Goal: Transaction & Acquisition: Download file/media

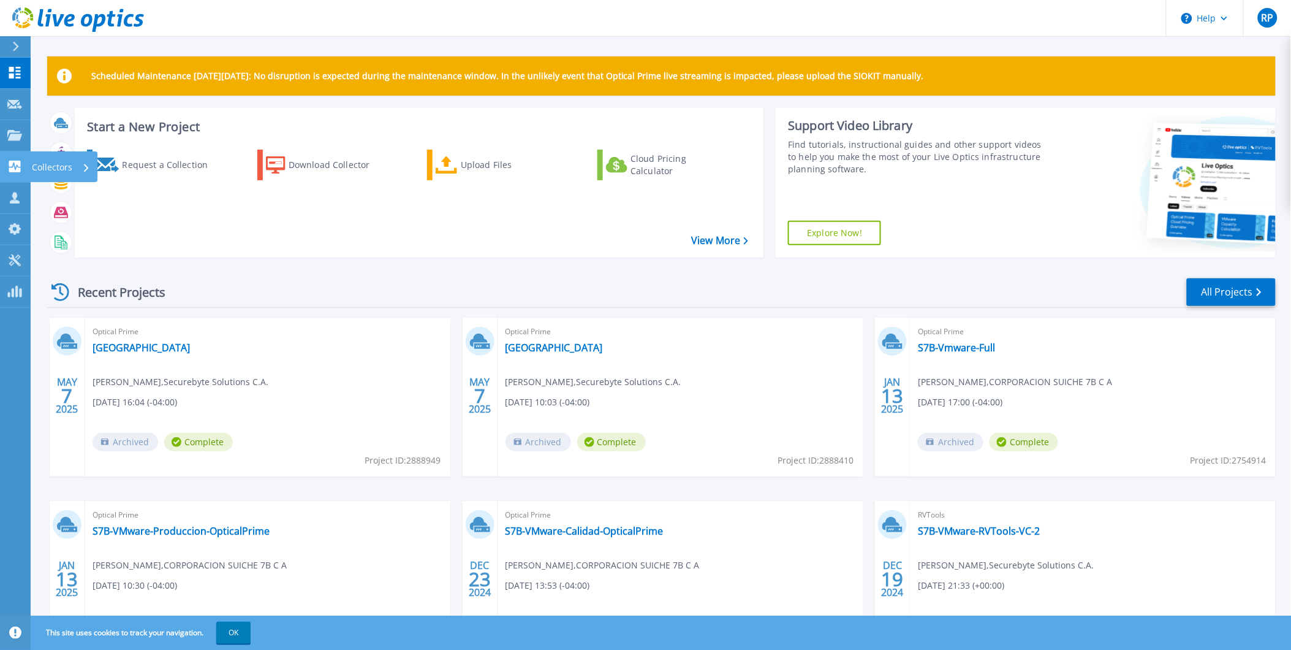
click at [50, 164] on p "Collectors" at bounding box center [52, 167] width 40 height 32
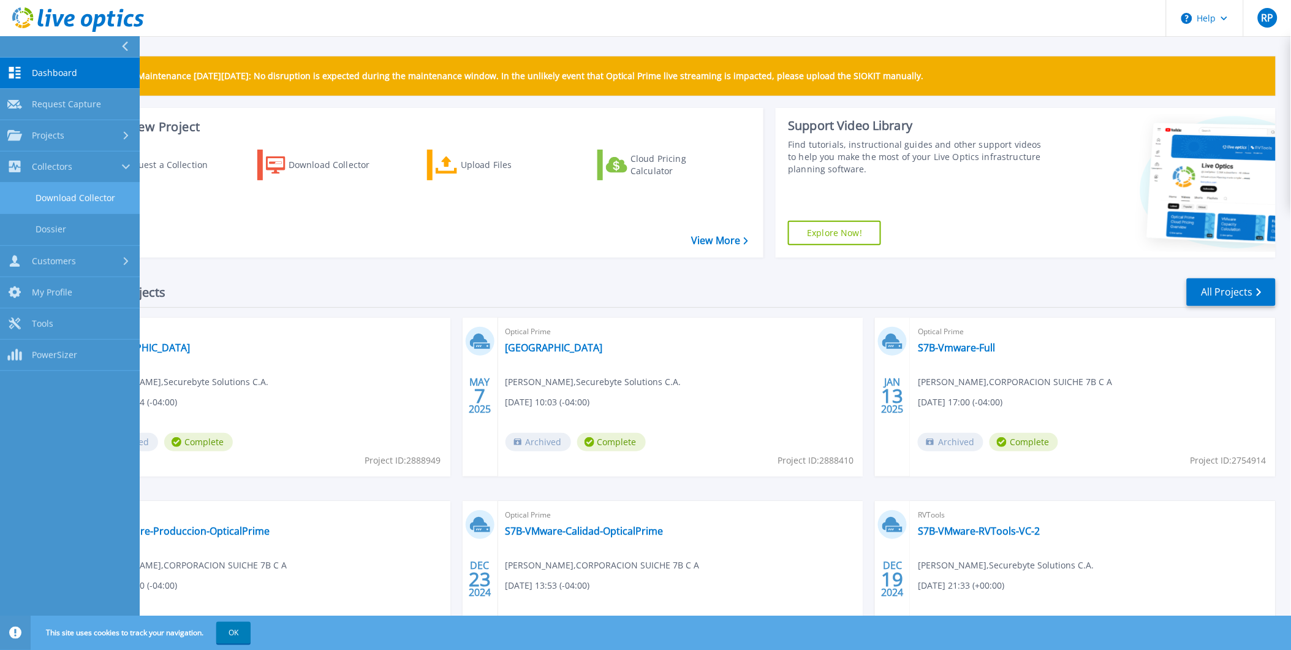
click at [85, 198] on link "Download Collector" at bounding box center [70, 198] width 140 height 31
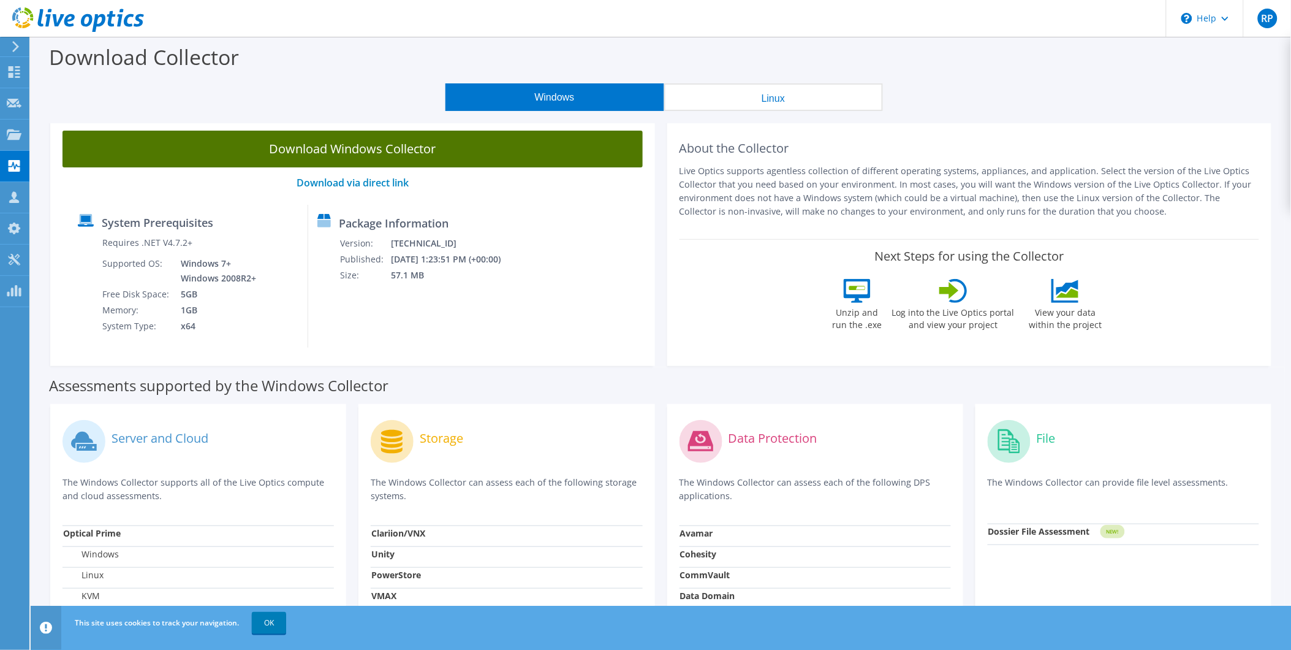
click at [376, 148] on link "Download Windows Collector" at bounding box center [353, 149] width 580 height 37
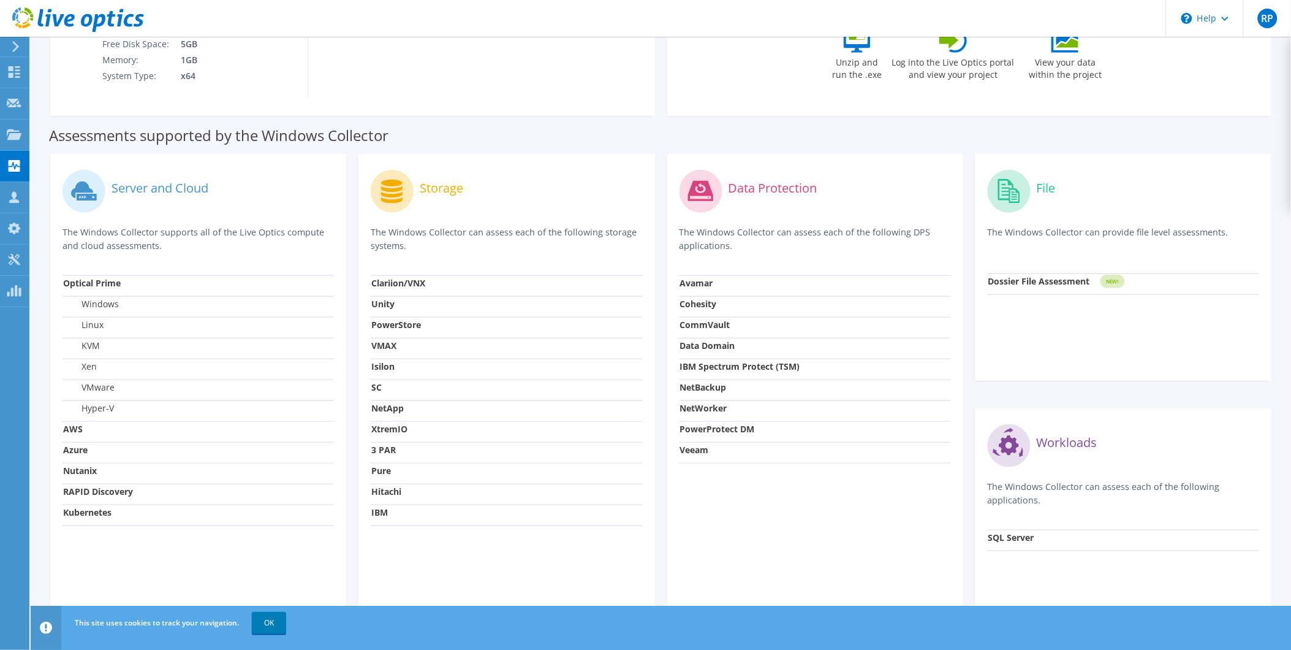
scroll to position [297, 0]
